Goal: Task Accomplishment & Management: Use online tool/utility

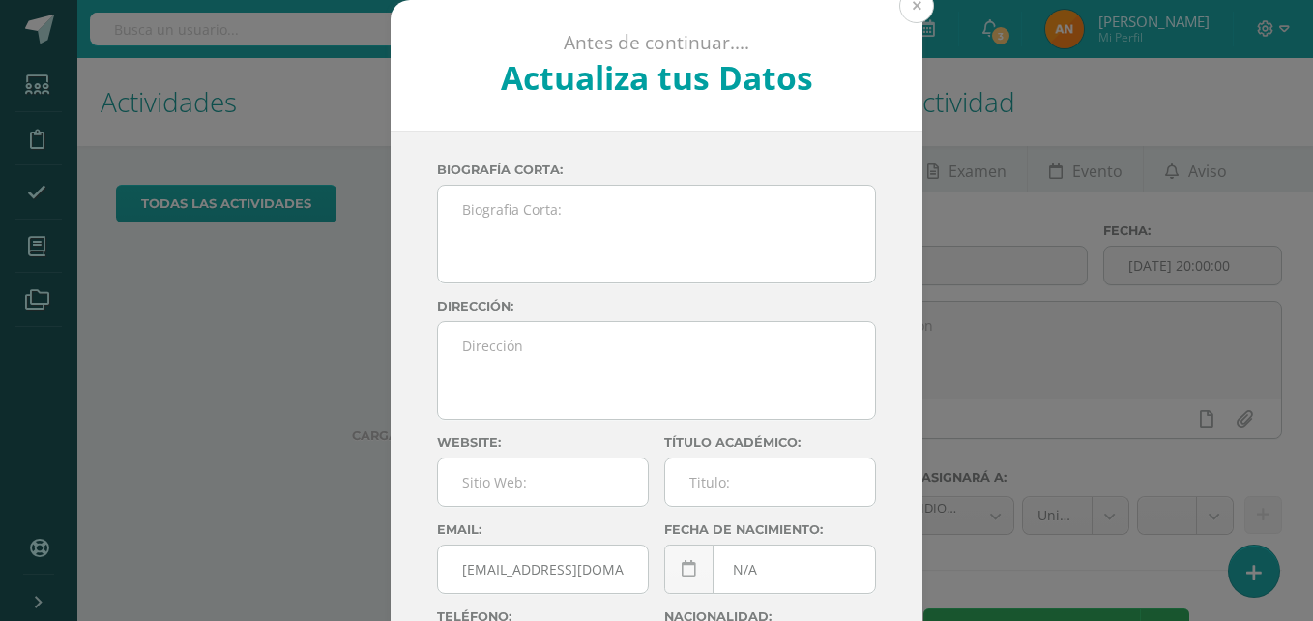
click at [903, 6] on button at bounding box center [916, 5] width 35 height 35
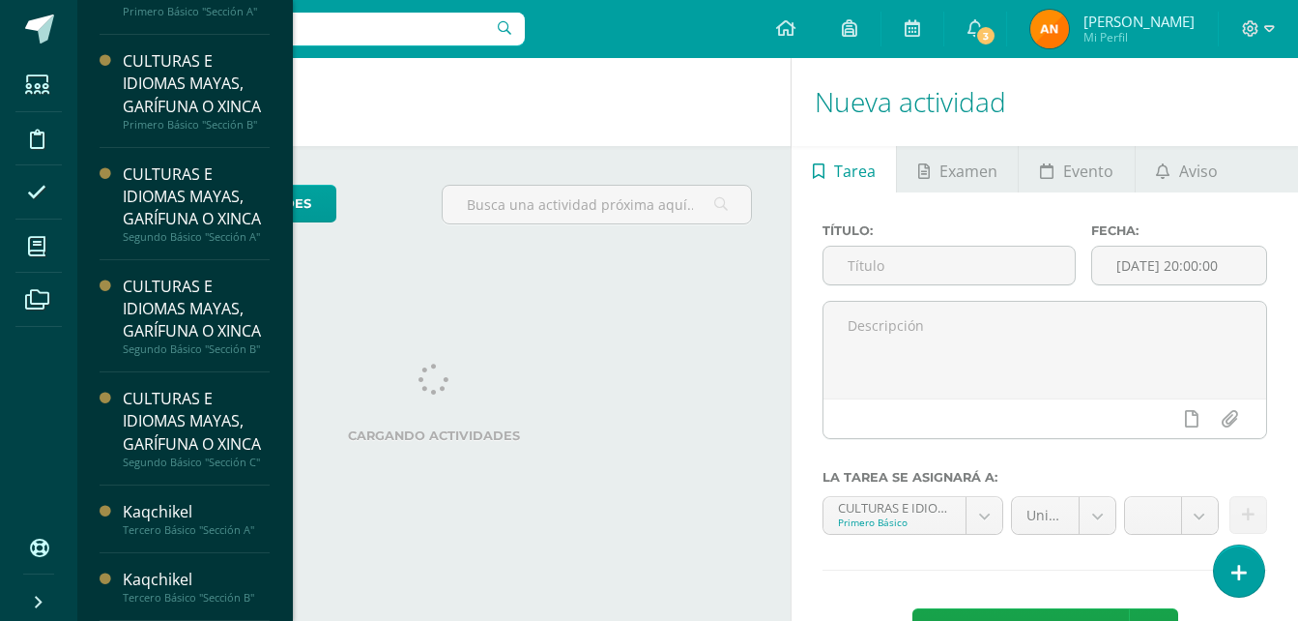
scroll to position [188, 0]
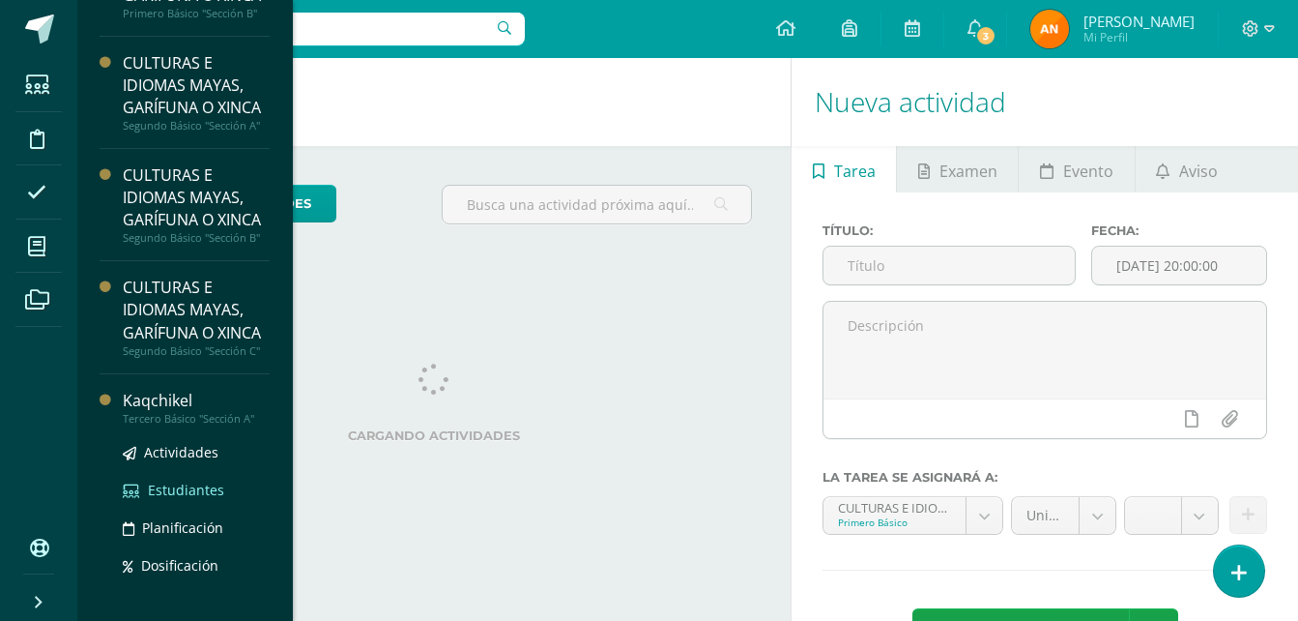
click at [155, 501] on link "Estudiantes" at bounding box center [196, 489] width 147 height 22
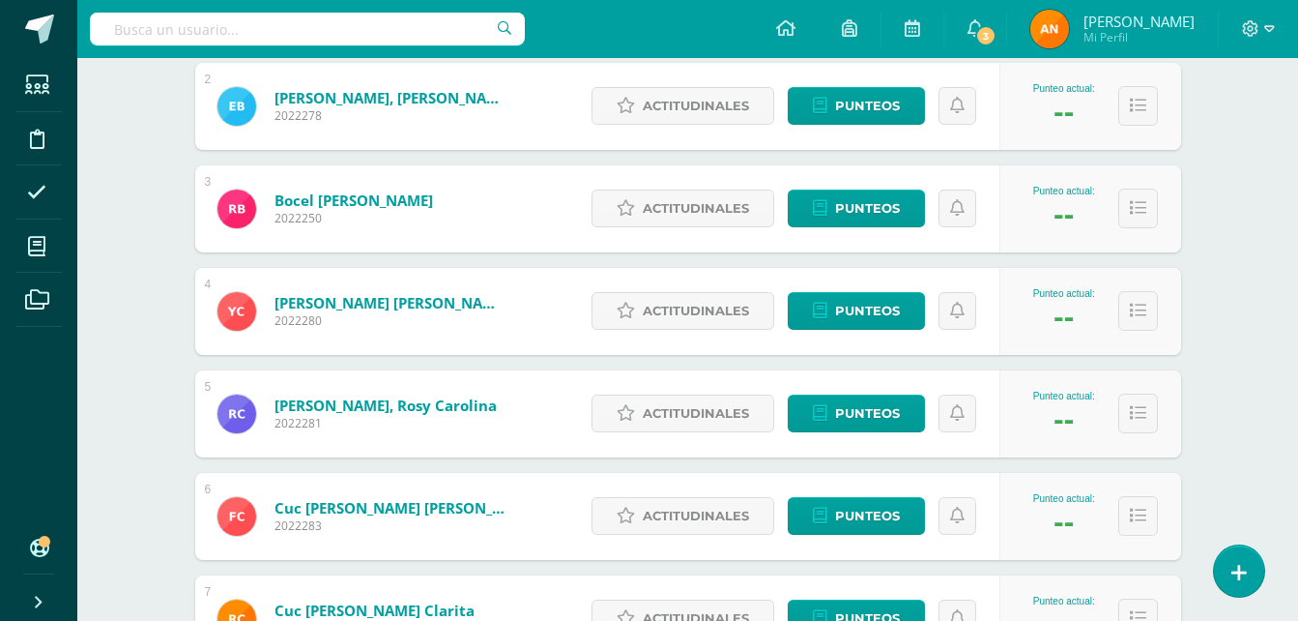
scroll to position [163, 0]
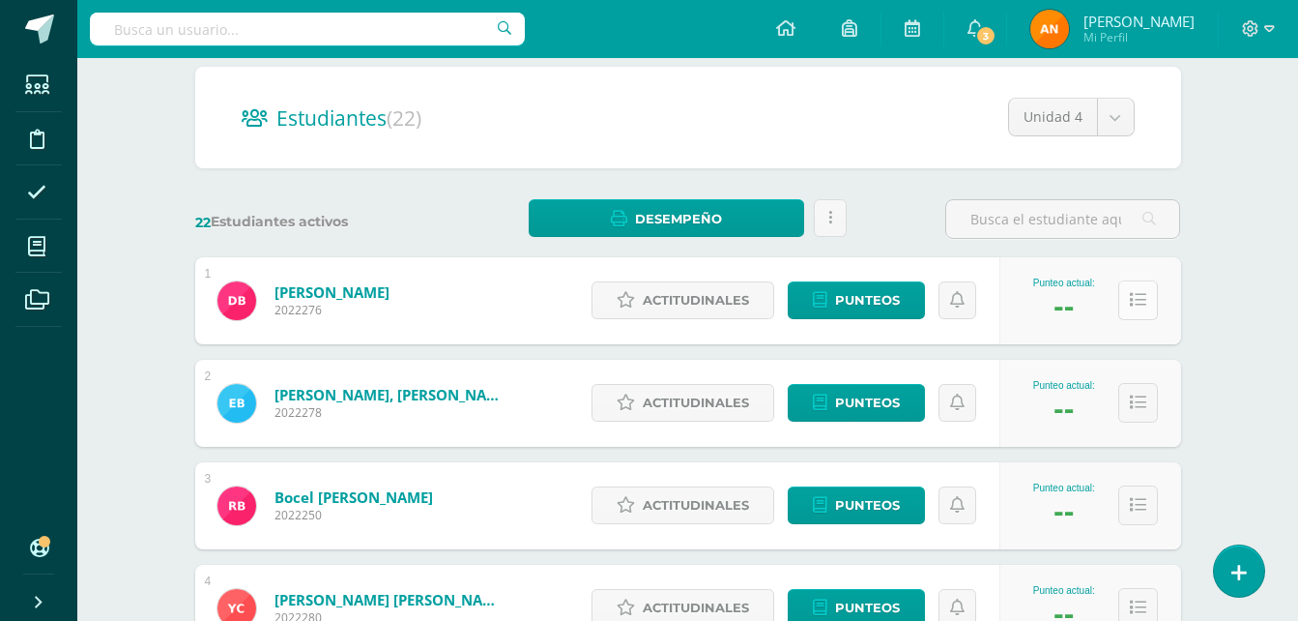
click at [1142, 294] on icon at bounding box center [1138, 300] width 16 height 16
click at [1072, 302] on div "--" at bounding box center [1064, 306] width 20 height 36
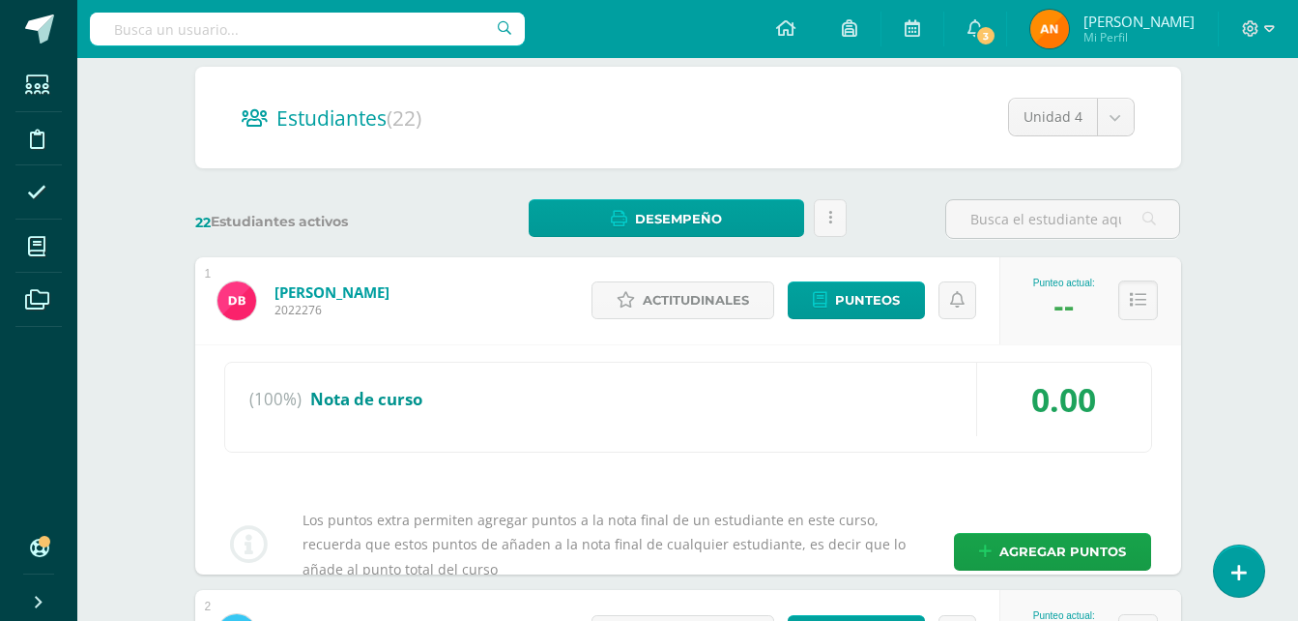
click at [1072, 302] on div "--" at bounding box center [1064, 306] width 20 height 36
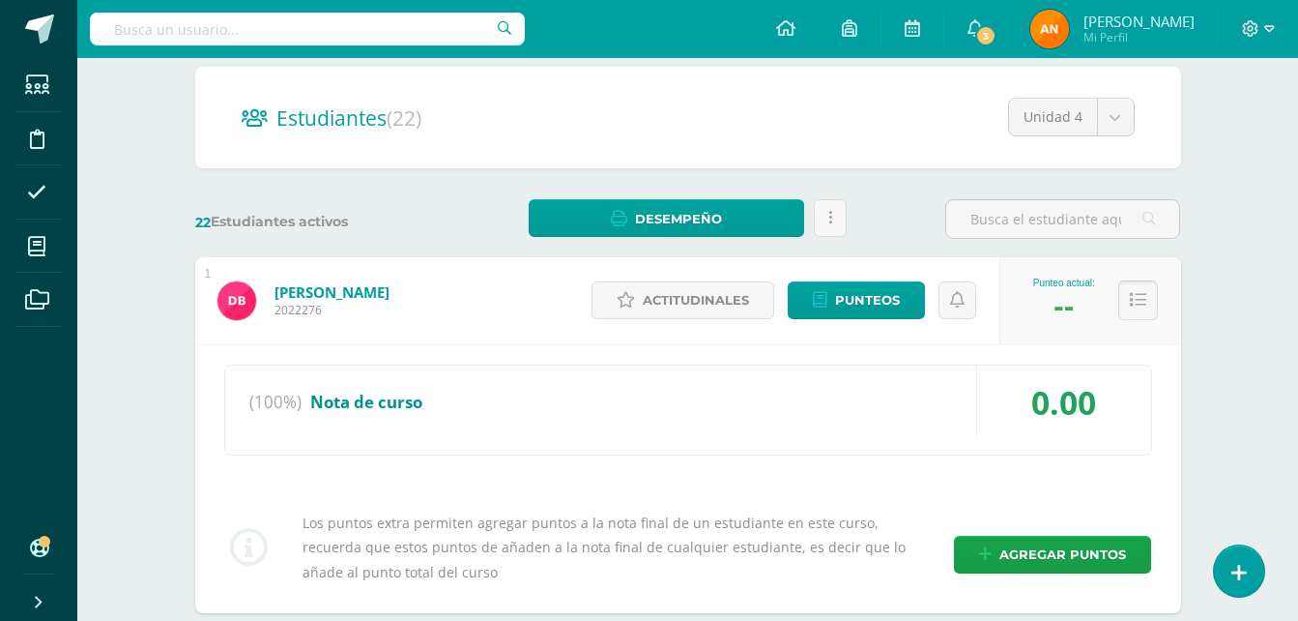
click at [1140, 300] on icon at bounding box center [1138, 300] width 16 height 16
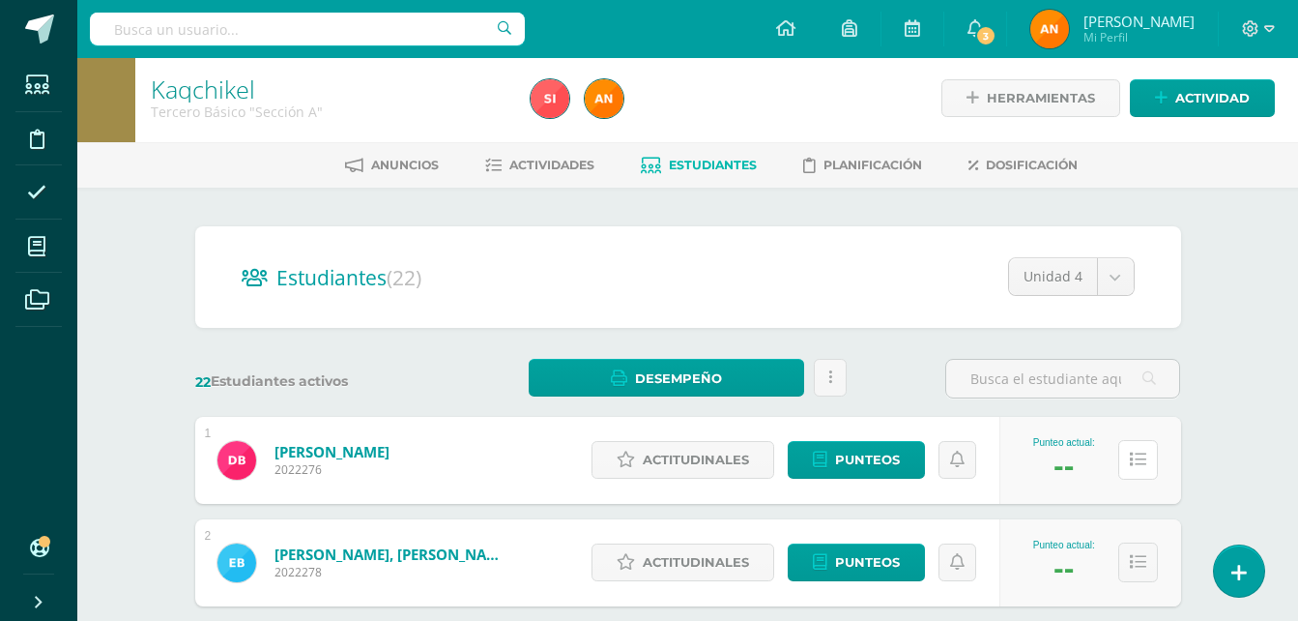
scroll to position [0, 0]
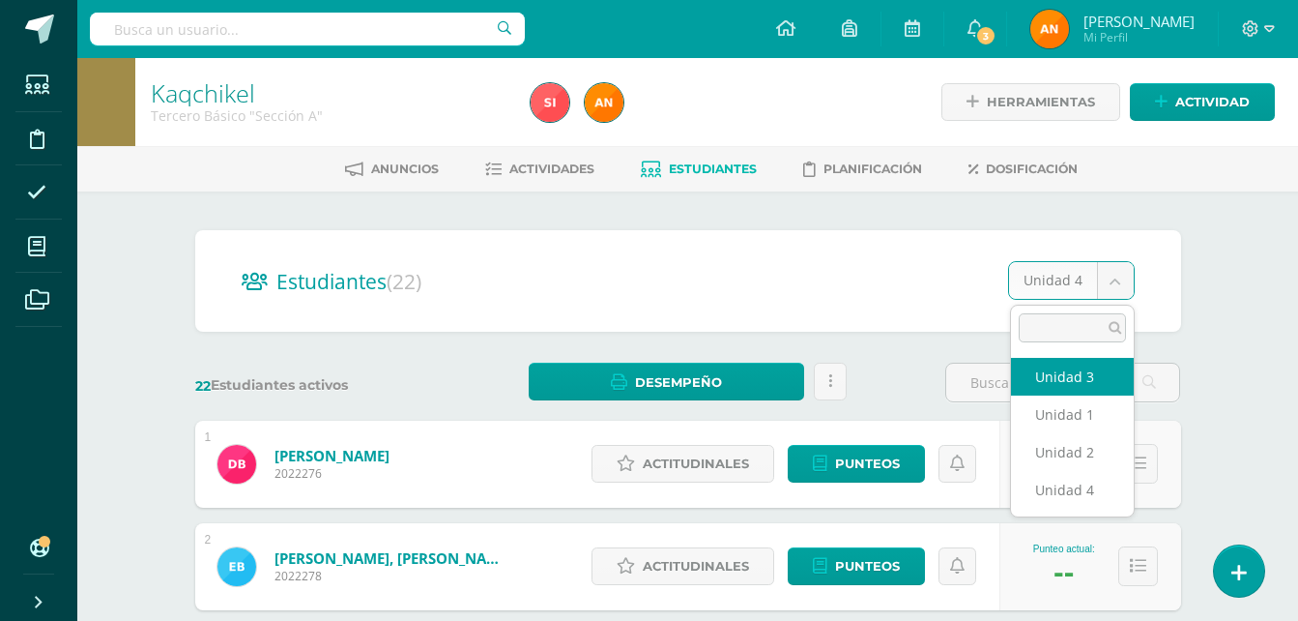
select select "/dashboard/teacher/section/855/students/?unit=31432"
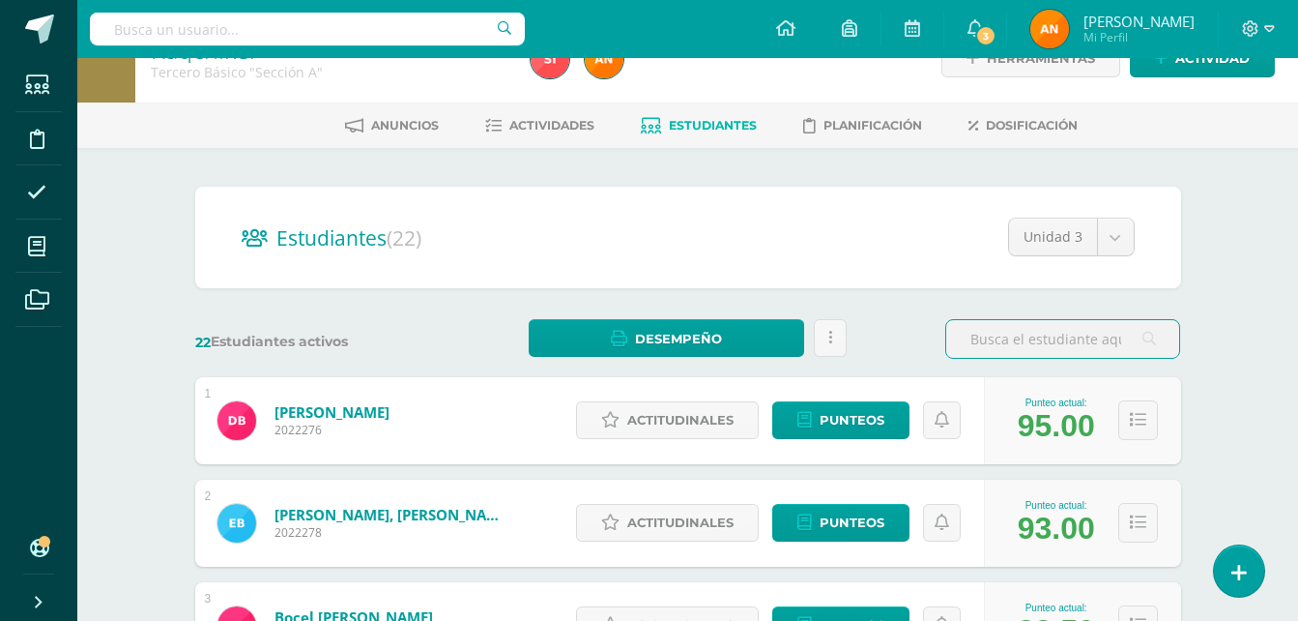
scroll to position [25, 0]
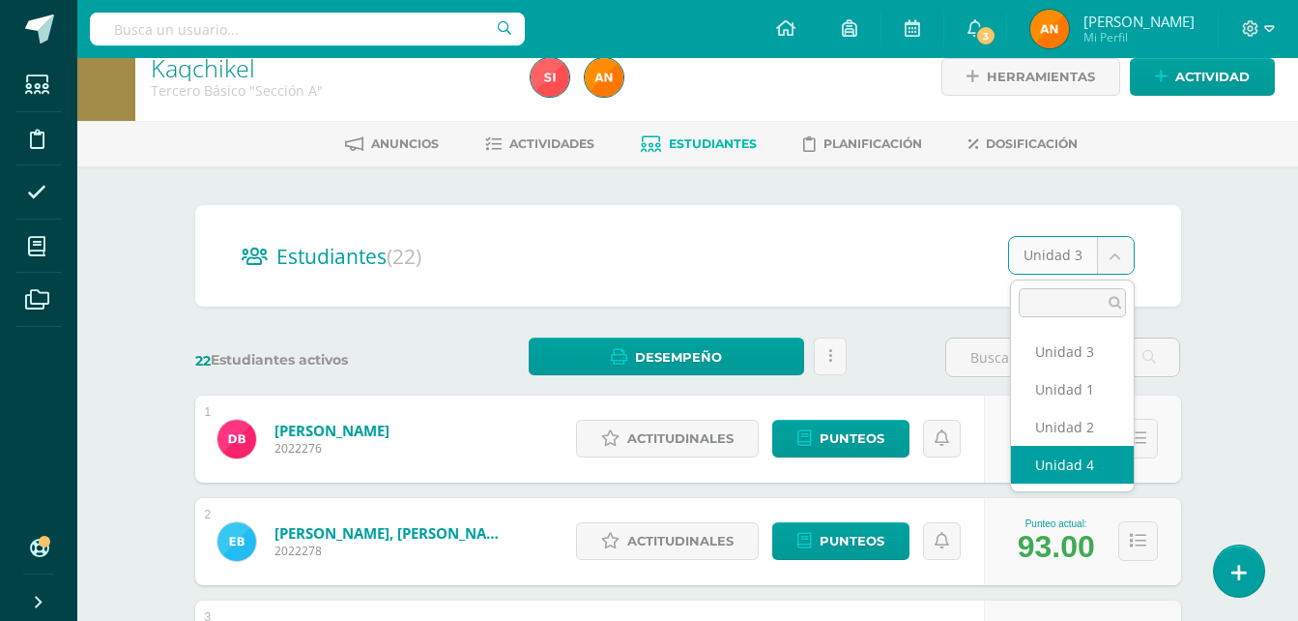
select select "/dashboard/teacher/section/855/students/?unit=31433"
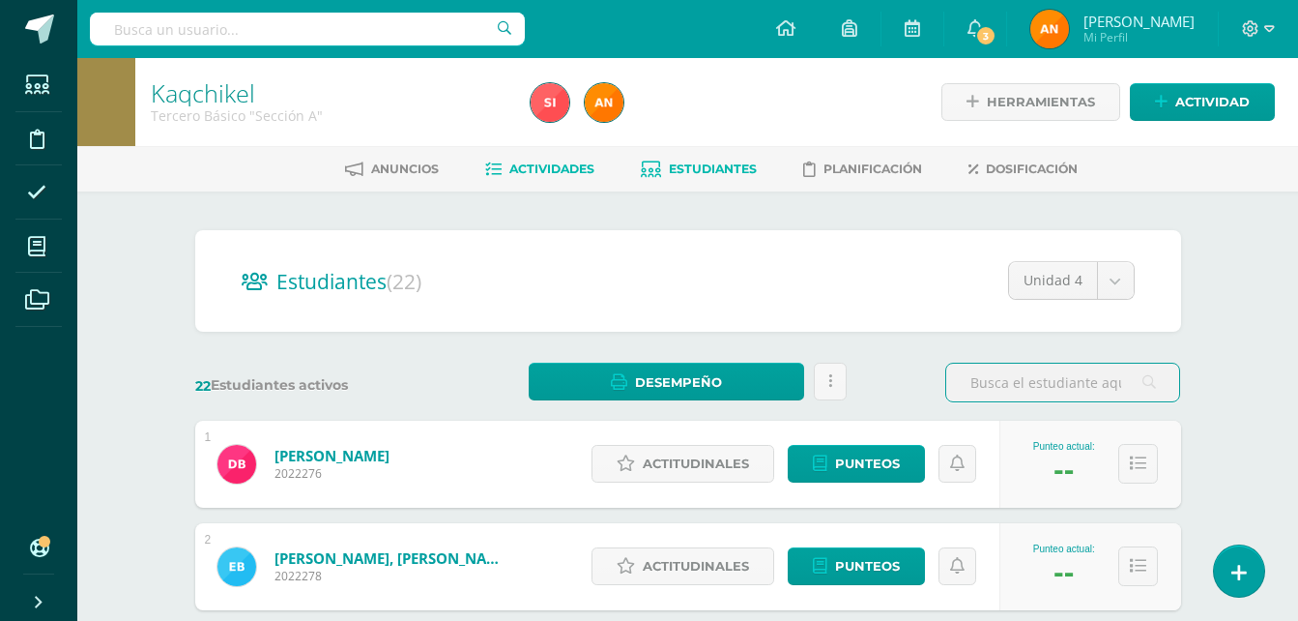
click at [505, 182] on link "Actividades" at bounding box center [539, 169] width 109 height 31
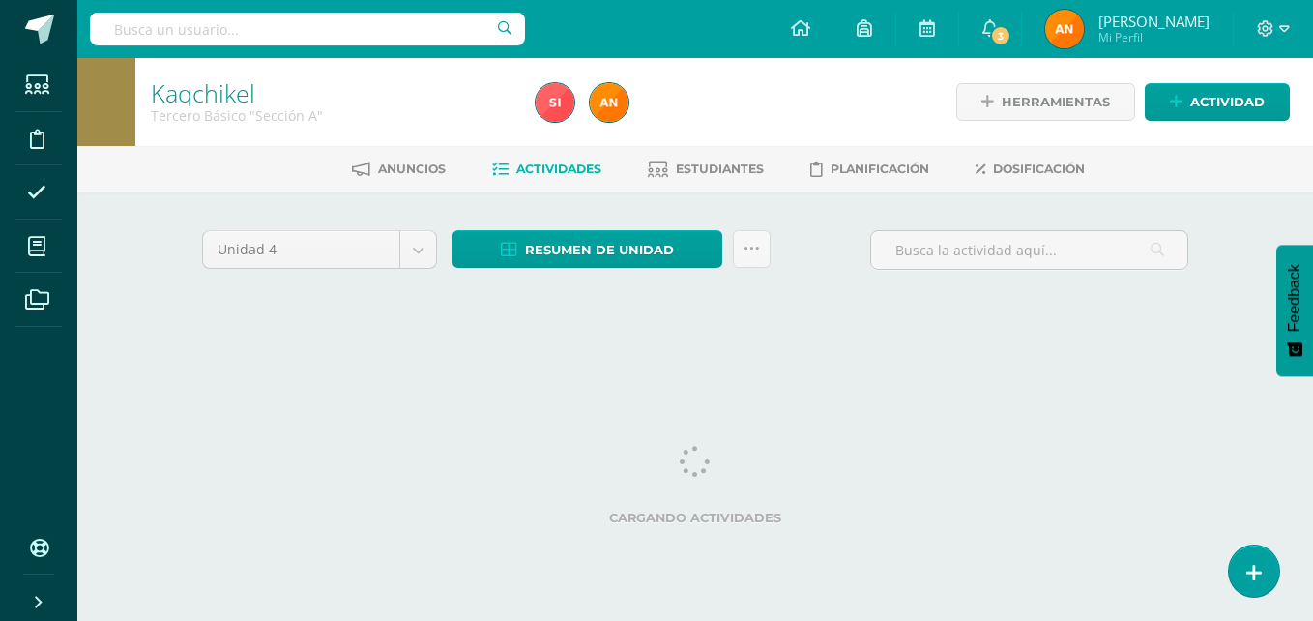
drag, startPoint x: 1255, startPoint y: 313, endPoint x: 1285, endPoint y: 427, distance: 118.2
click at [1285, 361] on html "Estudiantes Disciplina Asistencia Mis cursos Archivos Soporte Centro de ayuda Ú…" at bounding box center [656, 180] width 1313 height 361
click at [1252, 571] on icon at bounding box center [1253, 573] width 17 height 22
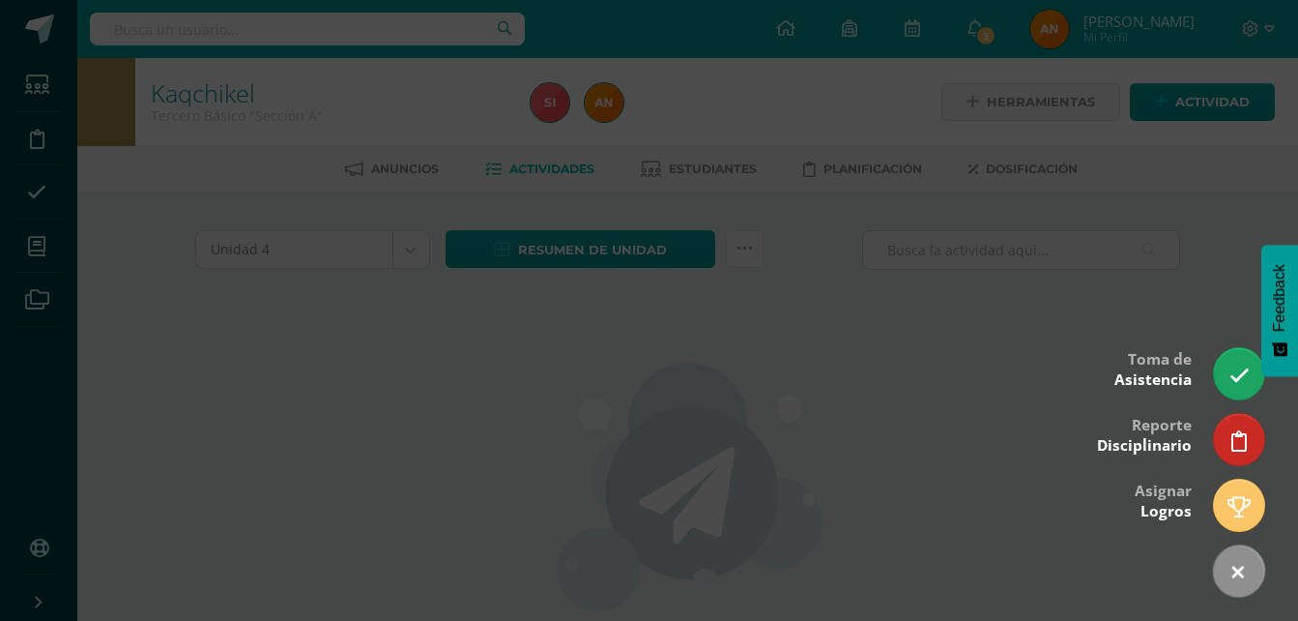
click at [971, 412] on div at bounding box center [649, 310] width 1298 height 621
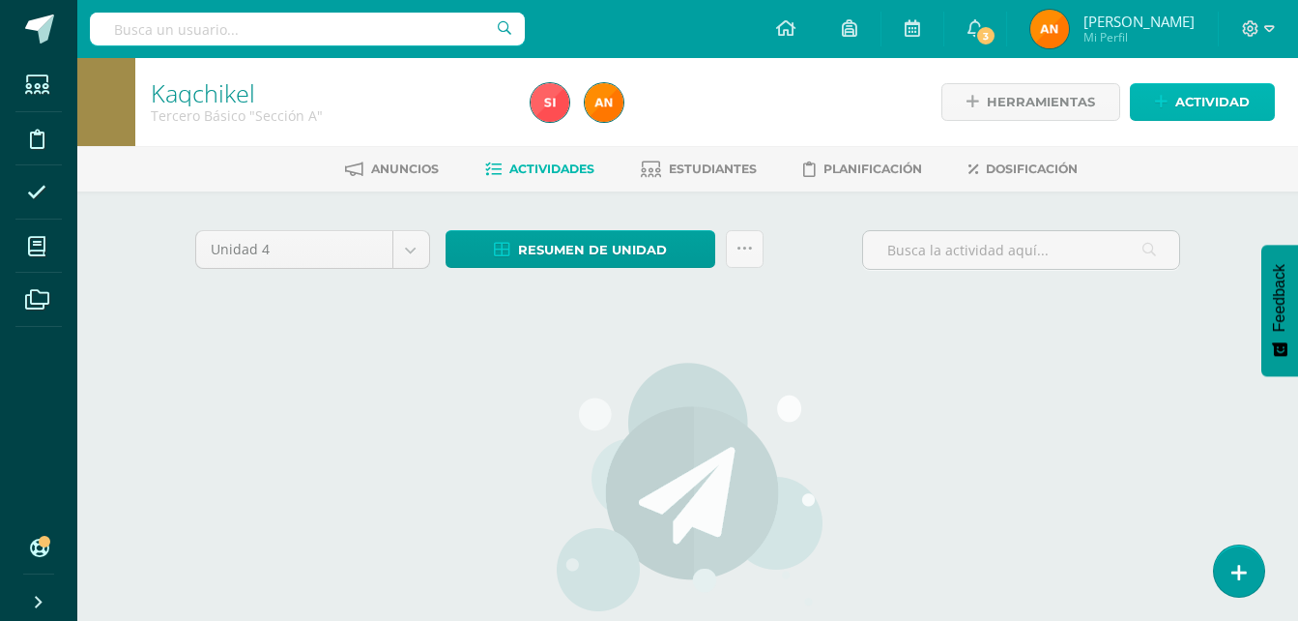
click at [1181, 112] on span "Actividad" at bounding box center [1212, 102] width 74 height 36
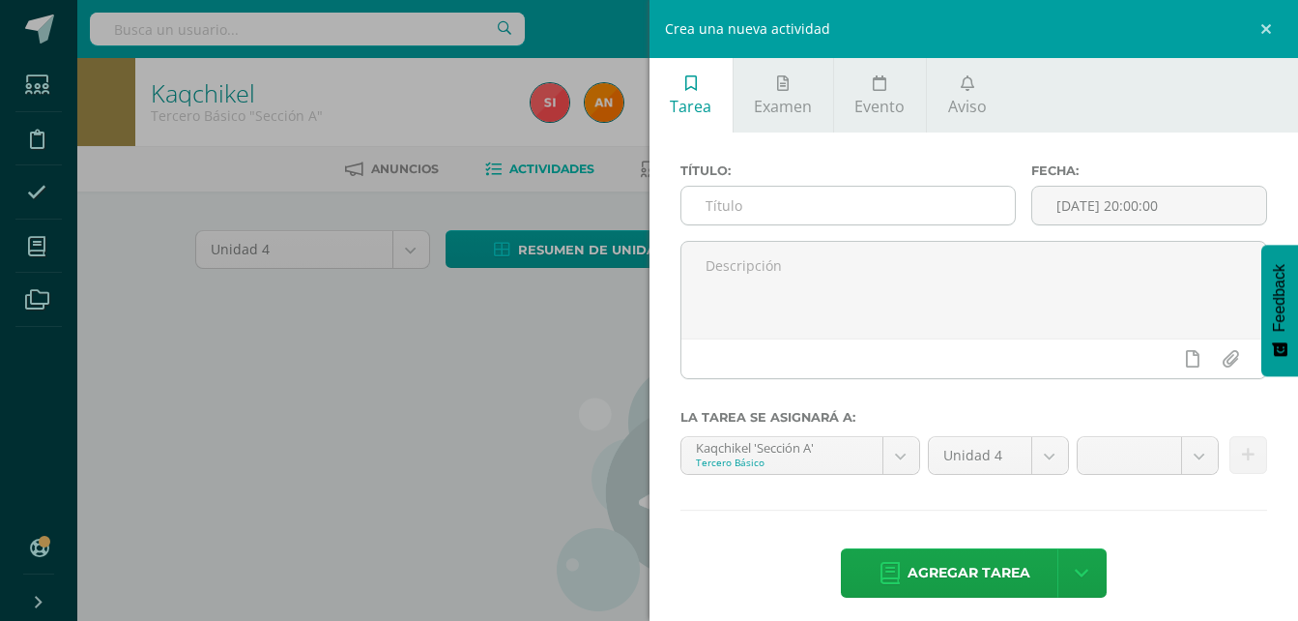
click at [914, 209] on input "text" at bounding box center [848, 206] width 334 height 38
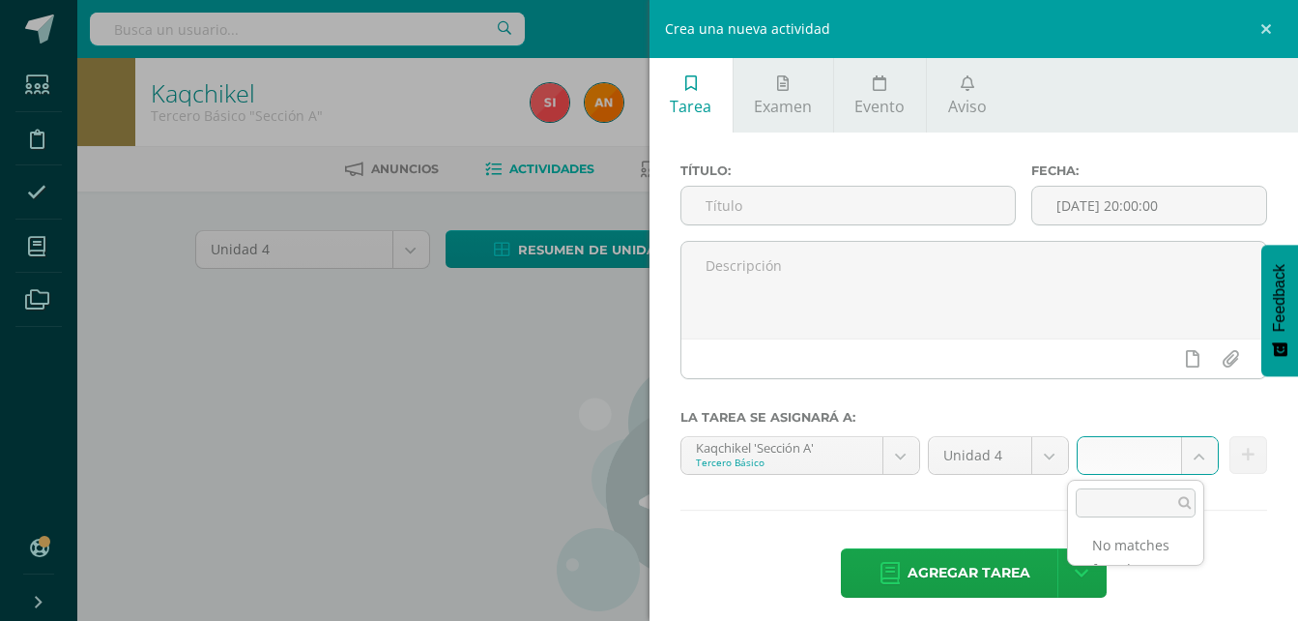
click at [1171, 466] on body "Estudiantes Disciplina Asistencia Mis cursos Archivos Soporte Centro de ayuda Ú…" at bounding box center [649, 415] width 1298 height 830
click at [1189, 450] on body "Estudiantes Disciplina Asistencia Mis cursos Archivos Soporte Centro de ayuda Ú…" at bounding box center [649, 415] width 1298 height 830
click at [433, 439] on body "Estudiantes Disciplina Asistencia Mis cursos Archivos Soporte Centro de ayuda Ú…" at bounding box center [649, 415] width 1298 height 830
click at [433, 439] on div "Crea una nueva actividad Tarea Examen Evento Aviso Título: Fecha: 2025-08-13 20…" at bounding box center [649, 310] width 1298 height 621
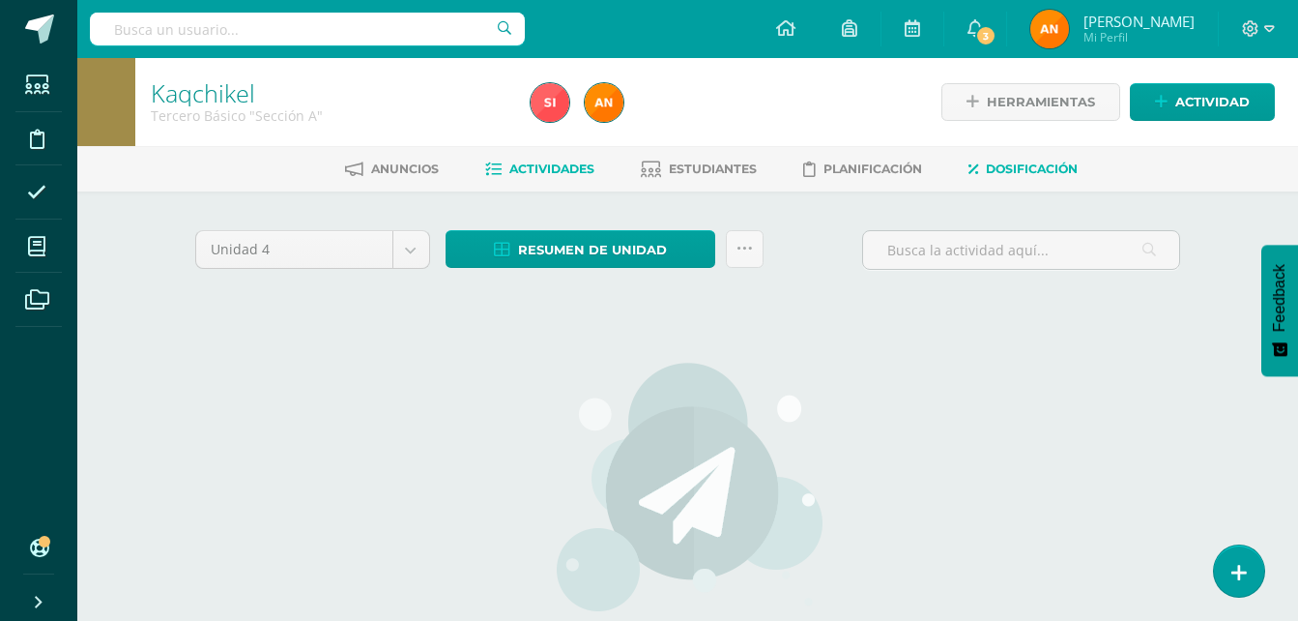
click at [1028, 168] on span "Dosificación" at bounding box center [1032, 168] width 92 height 14
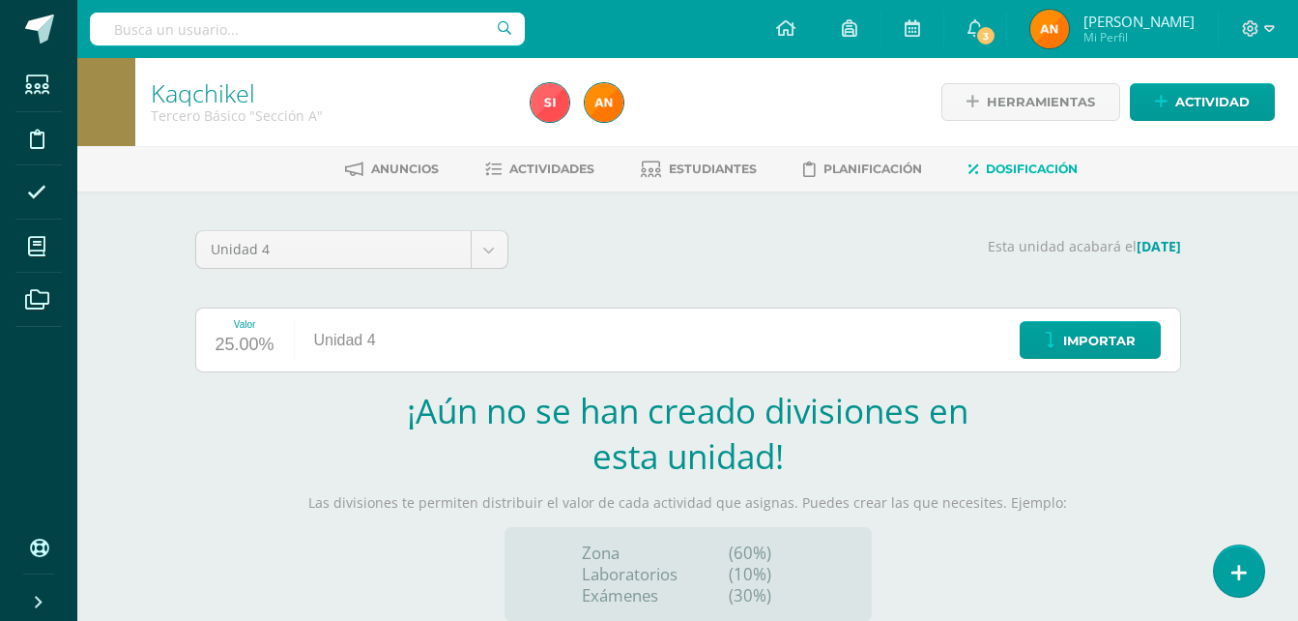
drag, startPoint x: 1292, startPoint y: 149, endPoint x: 1307, endPoint y: 277, distance: 129.4
click at [1297, 277] on html "Estudiantes Disciplina Asistencia Mis cursos Archivos Soporte Centro de ayuda Ú…" at bounding box center [649, 409] width 1298 height 819
drag, startPoint x: 1307, startPoint y: 277, endPoint x: 1232, endPoint y: 248, distance: 79.9
click at [1232, 248] on div "Kaqchikel Tercero Básico "Sección A" Herramientas Detalle de asistencias Activi…" at bounding box center [687, 438] width 1221 height 761
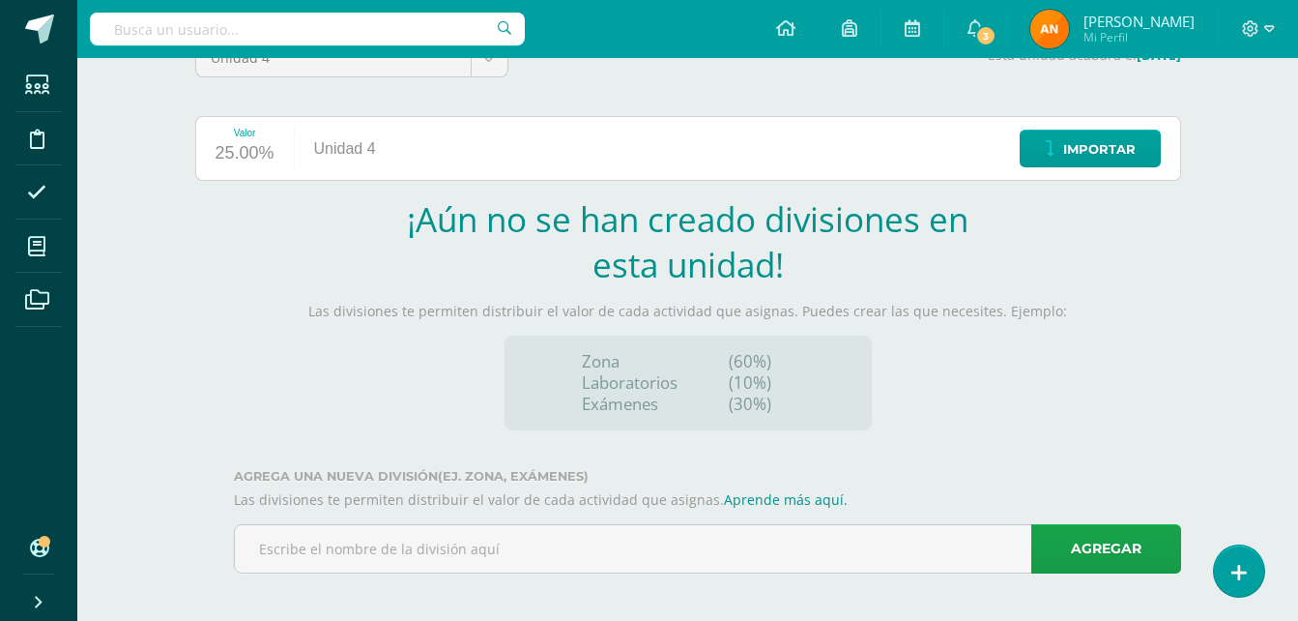
scroll to position [189, 0]
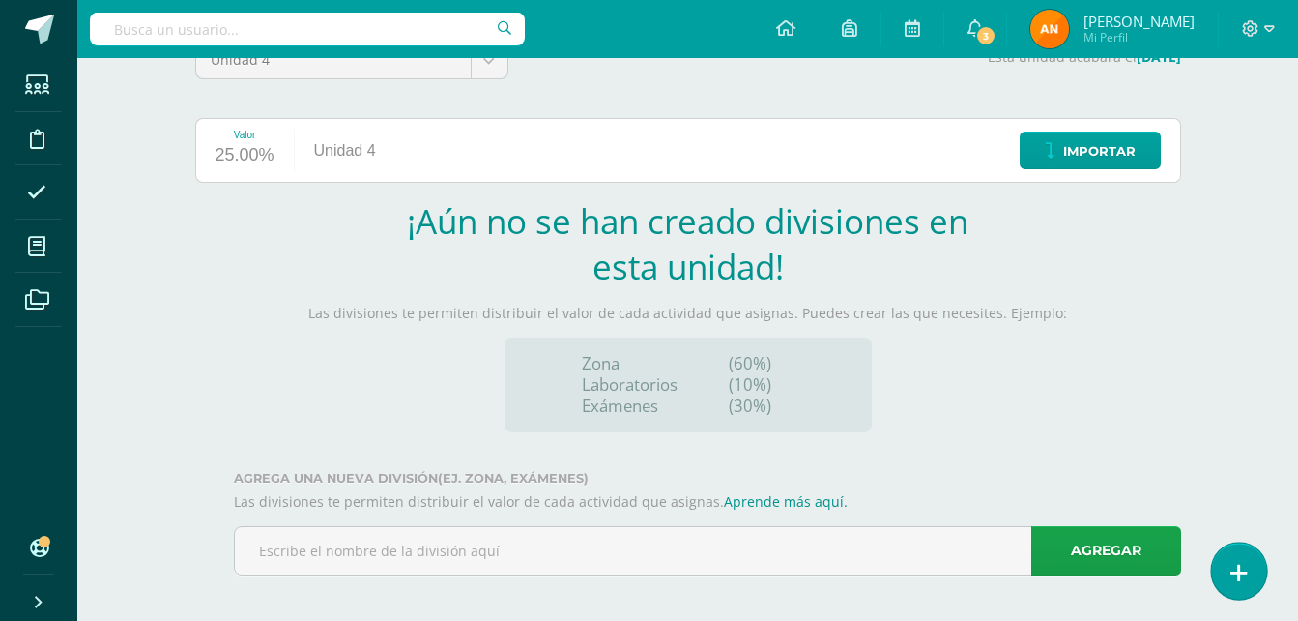
click at [1231, 564] on icon at bounding box center [1238, 573] width 17 height 22
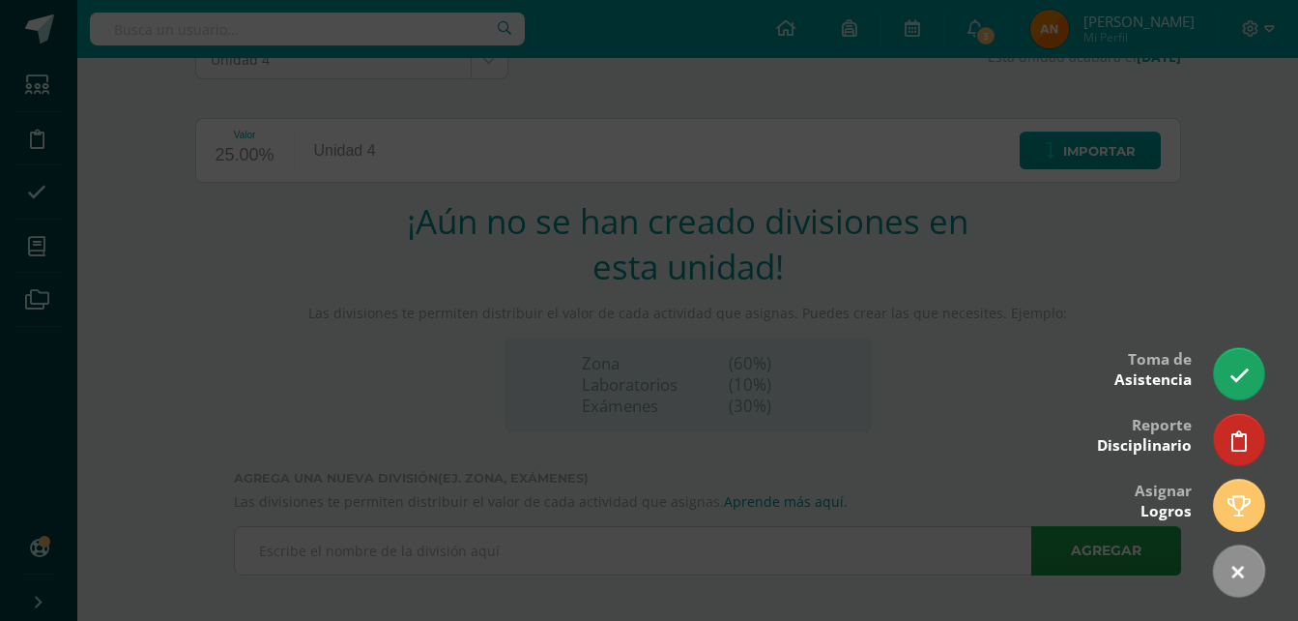
click at [1046, 477] on div at bounding box center [649, 310] width 1298 height 621
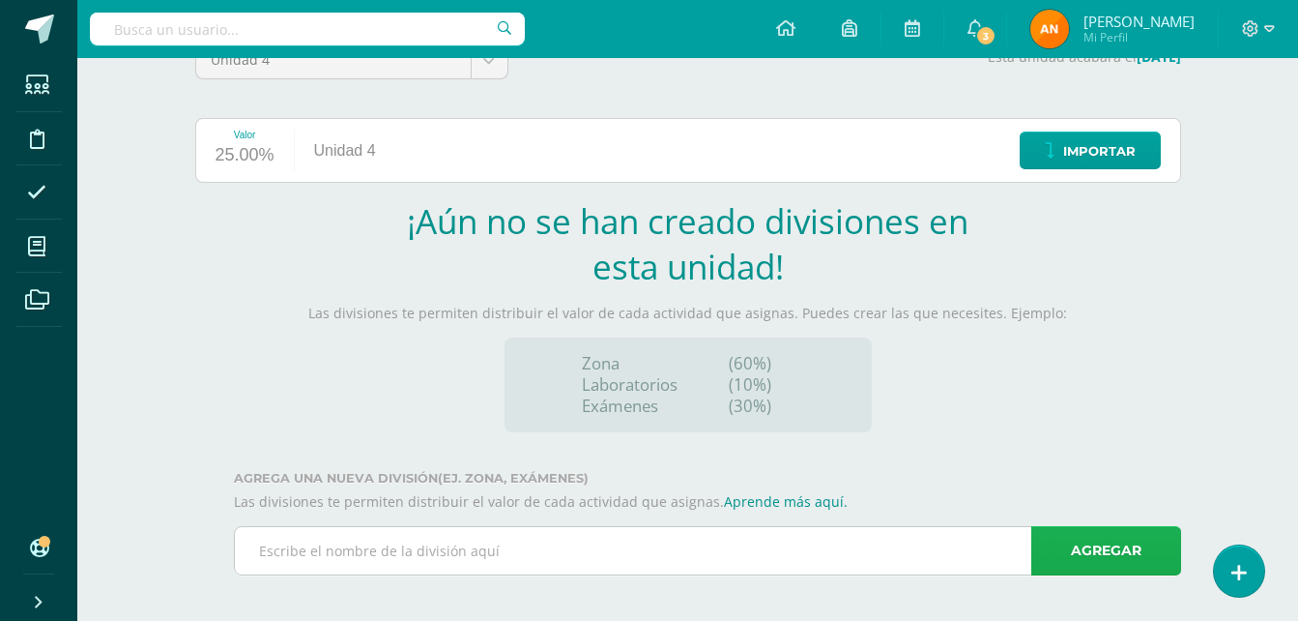
click at [1072, 562] on link "Agregar" at bounding box center [1106, 550] width 150 height 49
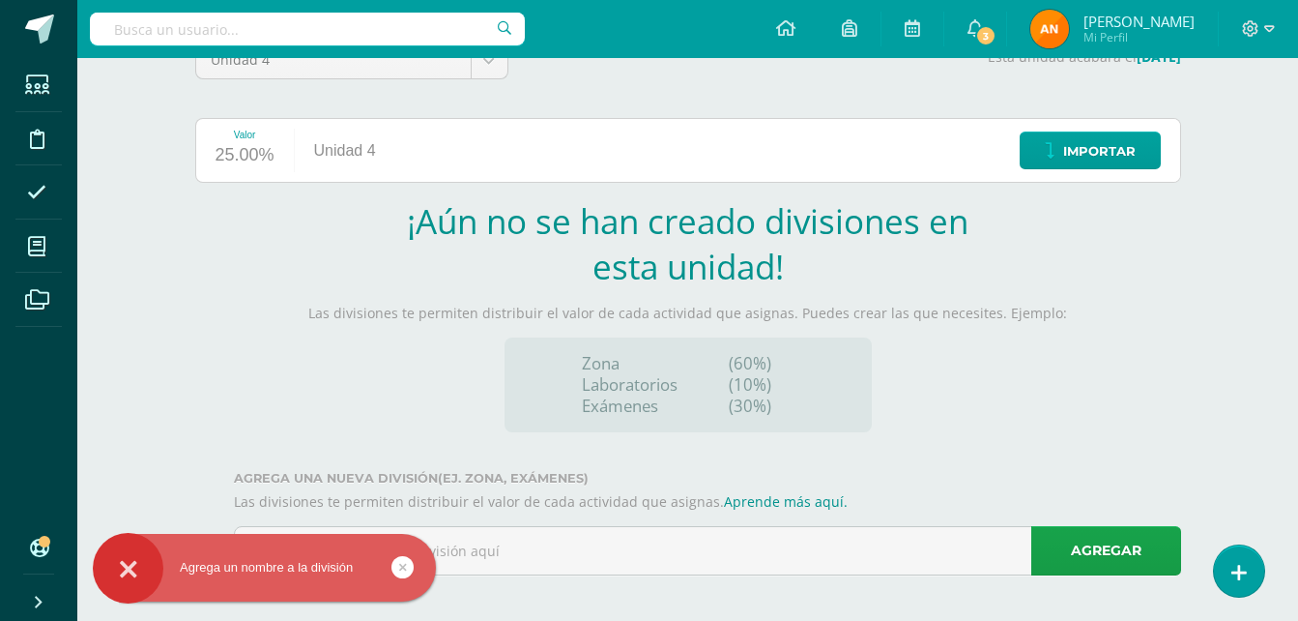
click at [1102, 417] on section "¡Aún no se han creado divisiones en esta unidad! Las divisiones te permiten dis…" at bounding box center [688, 315] width 986 height 234
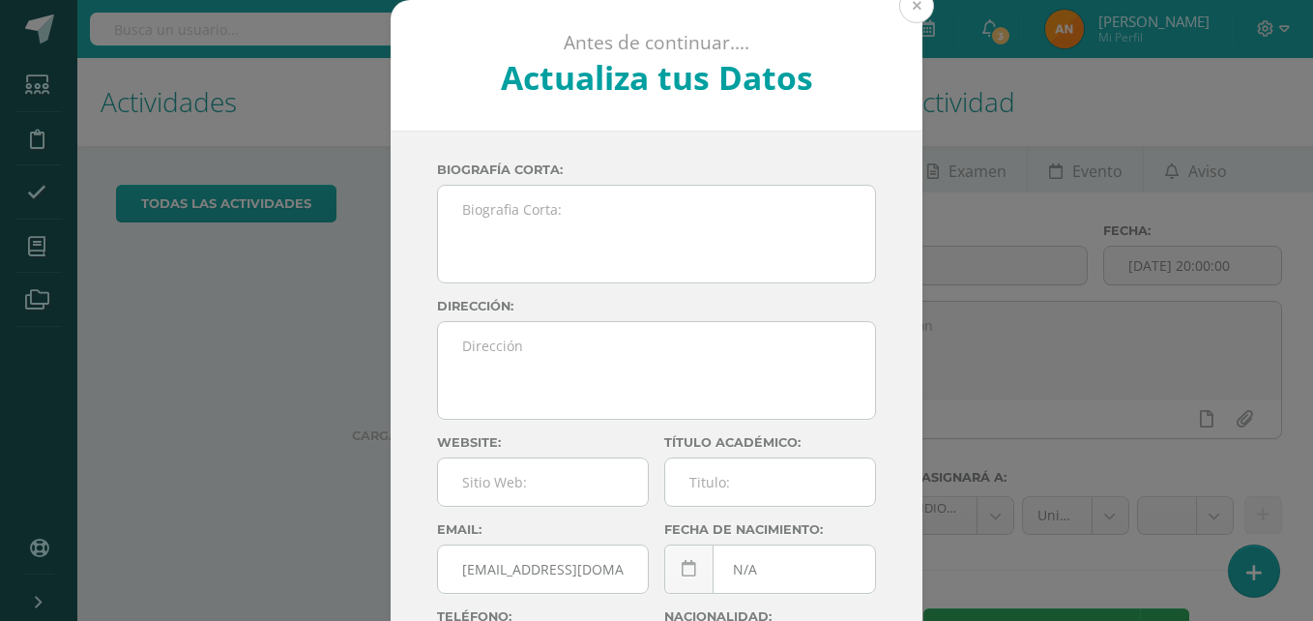
click at [902, 8] on button at bounding box center [916, 5] width 35 height 35
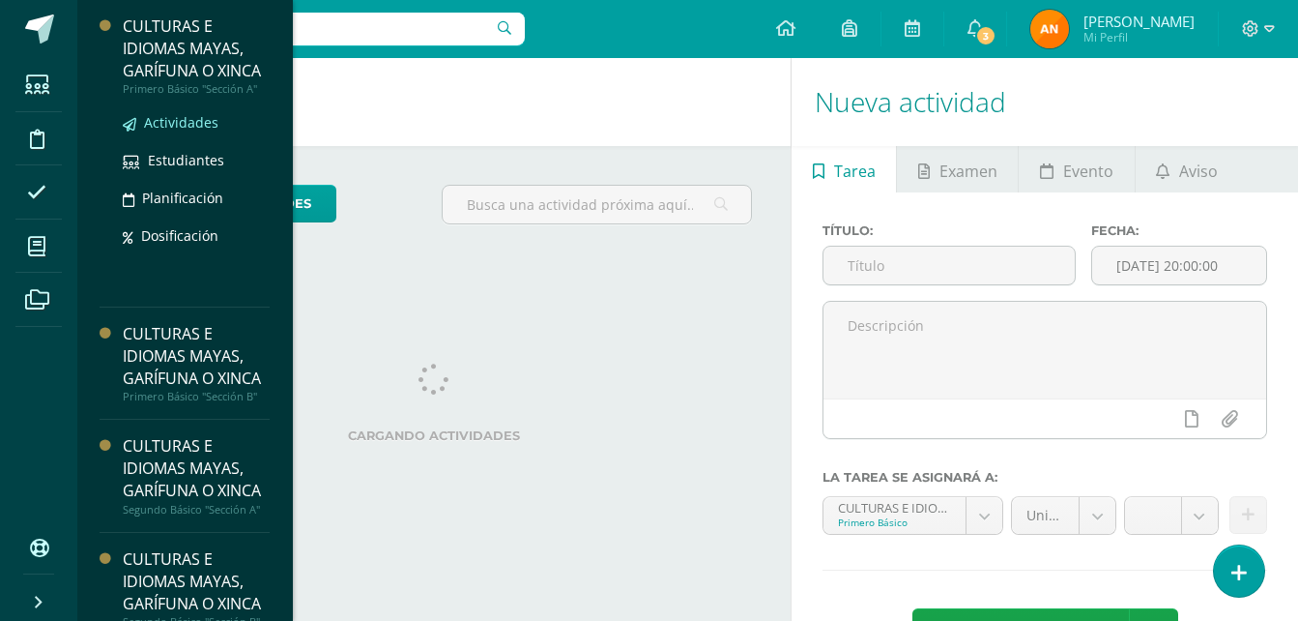
click at [172, 131] on span "Actividades" at bounding box center [181, 122] width 74 height 18
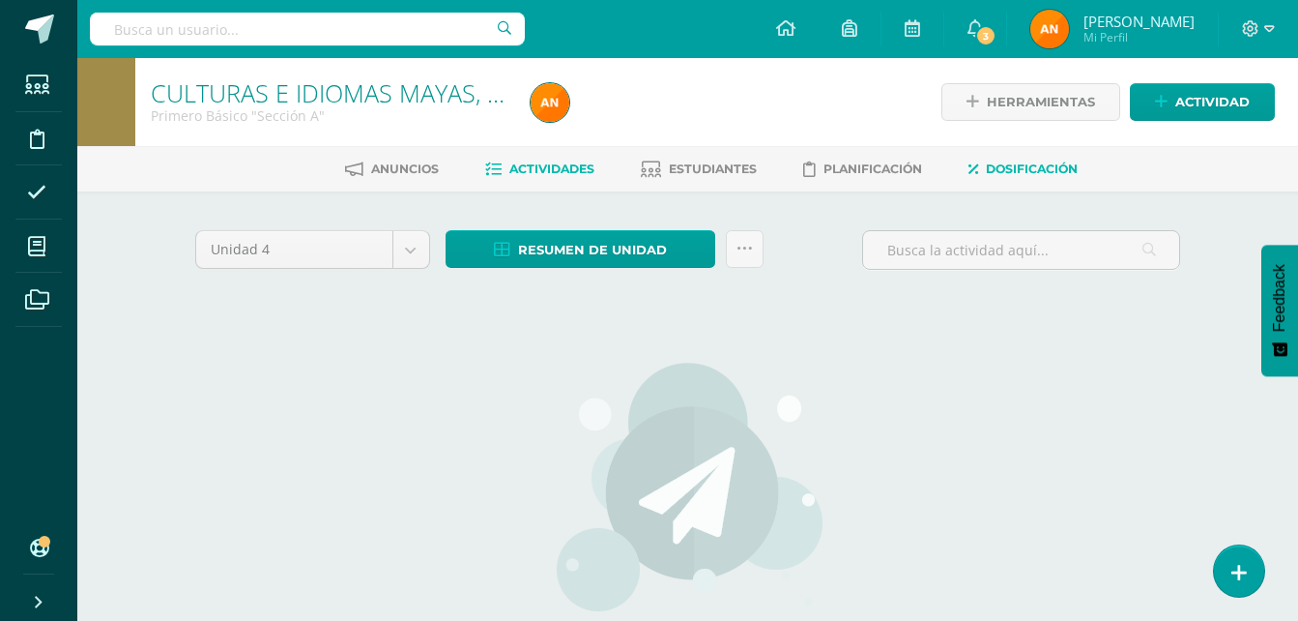
click at [1074, 179] on link "Dosificación" at bounding box center [1022, 169] width 109 height 31
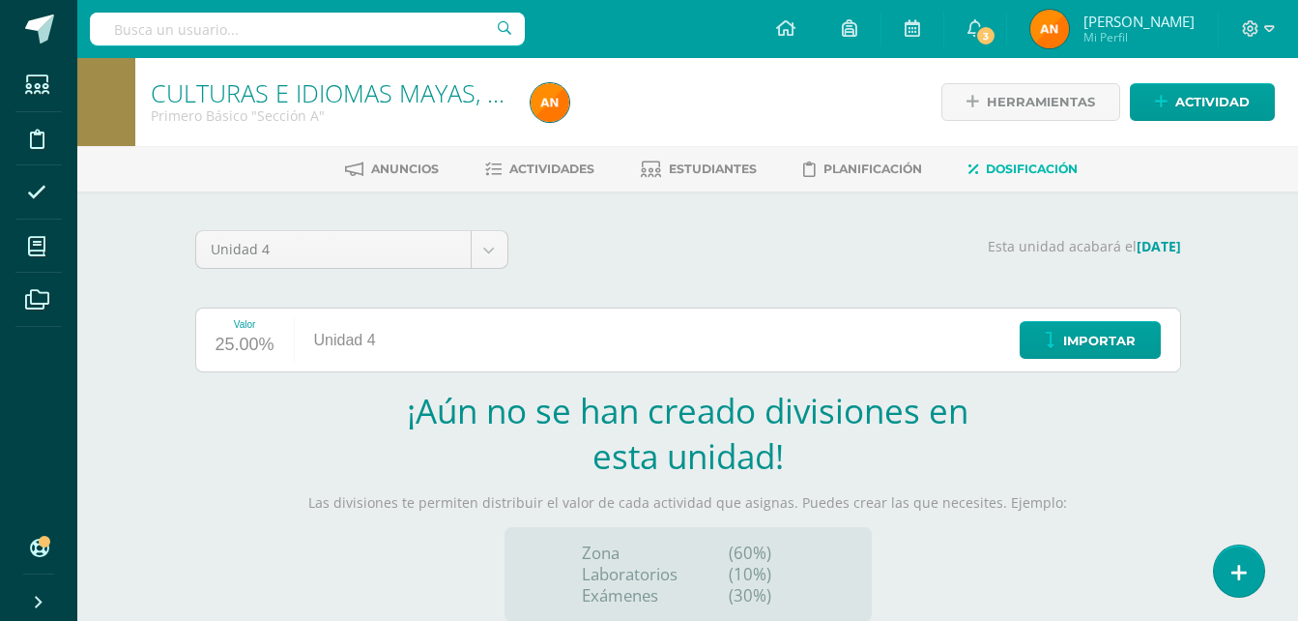
drag, startPoint x: 835, startPoint y: 217, endPoint x: 695, endPoint y: 264, distance: 147.6
click at [695, 264] on div "Esta unidad acabará el [DATE]" at bounding box center [856, 257] width 673 height 54
drag, startPoint x: 758, startPoint y: 269, endPoint x: 667, endPoint y: 255, distance: 91.9
click at [667, 255] on div "Esta unidad acabará el [DATE]" at bounding box center [856, 257] width 673 height 54
click at [1087, 445] on section "¡Aún no se han creado divisiones en esta unidad! Las divisiones te permiten dis…" at bounding box center [688, 505] width 986 height 234
